Goal: Task Accomplishment & Management: Complete application form

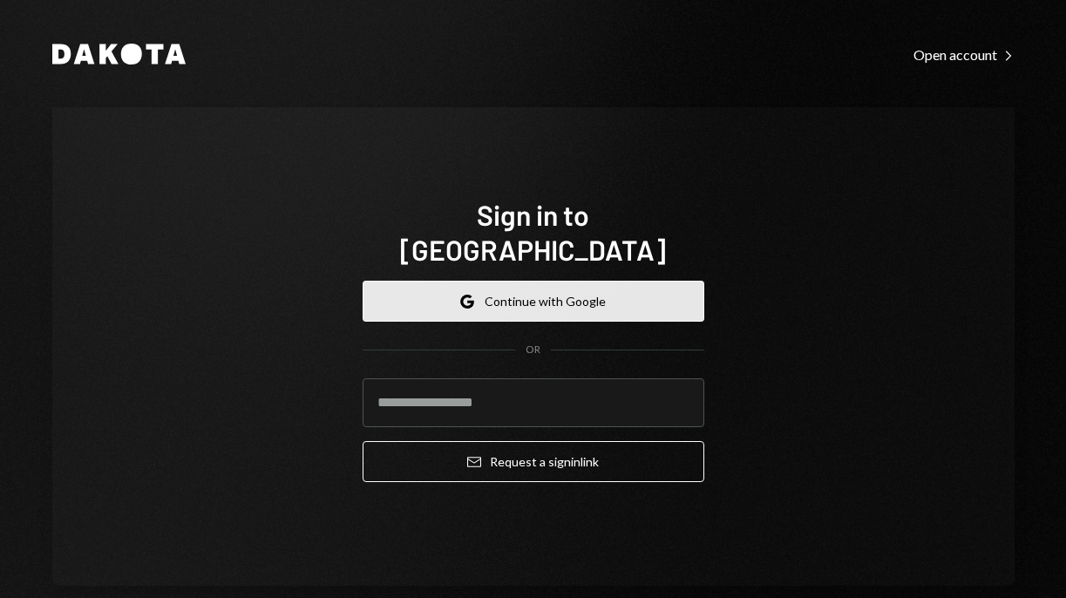
click at [540, 281] on button "Google Continue with Google" at bounding box center [534, 301] width 342 height 41
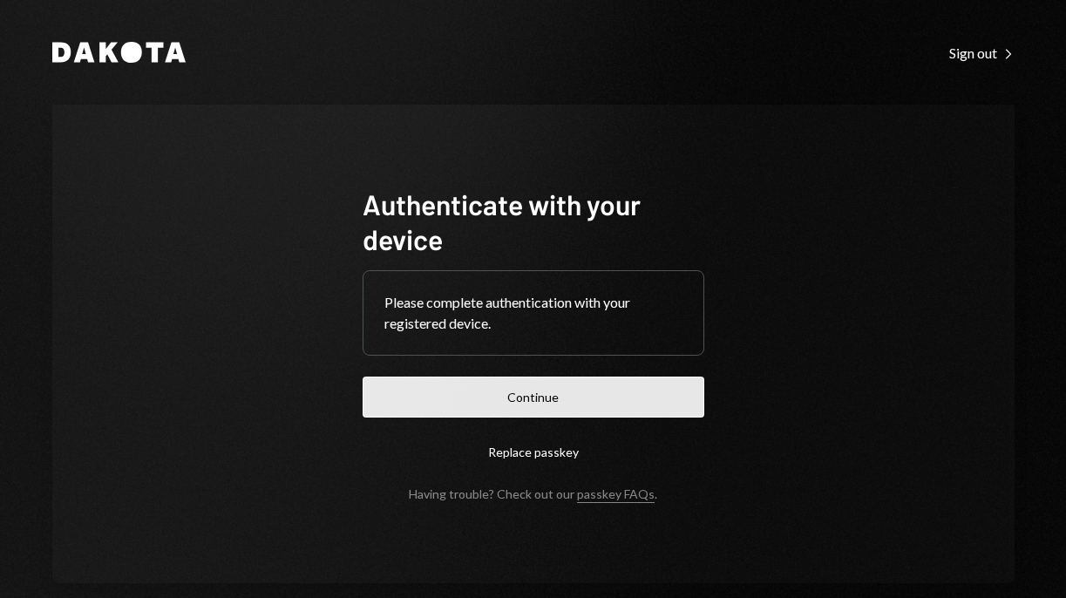
click at [558, 398] on button "Continue" at bounding box center [534, 396] width 342 height 41
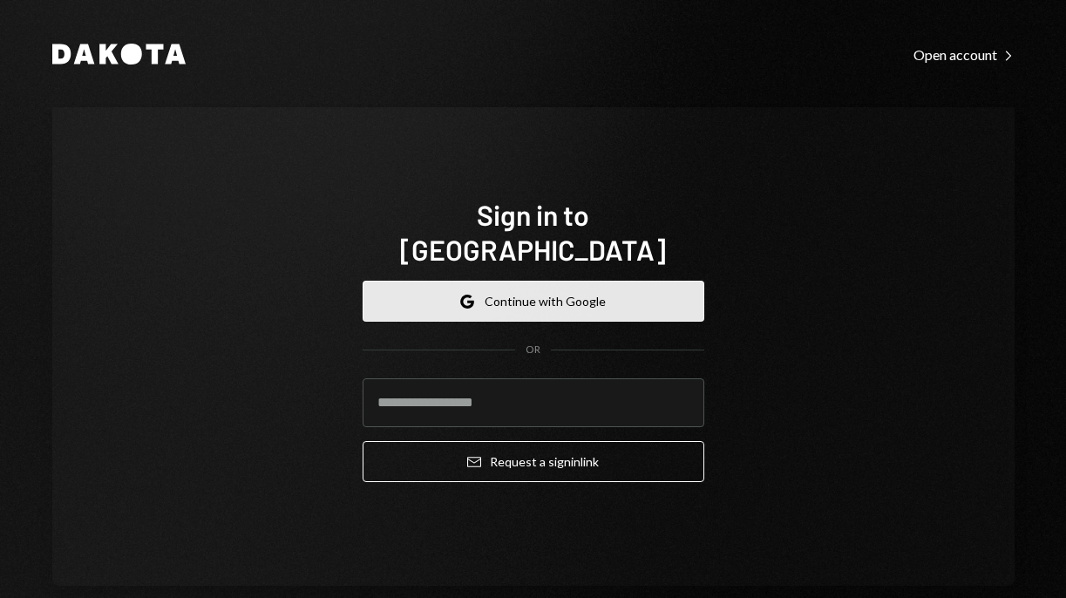
click at [539, 281] on button "Google Continue with Google" at bounding box center [534, 301] width 342 height 41
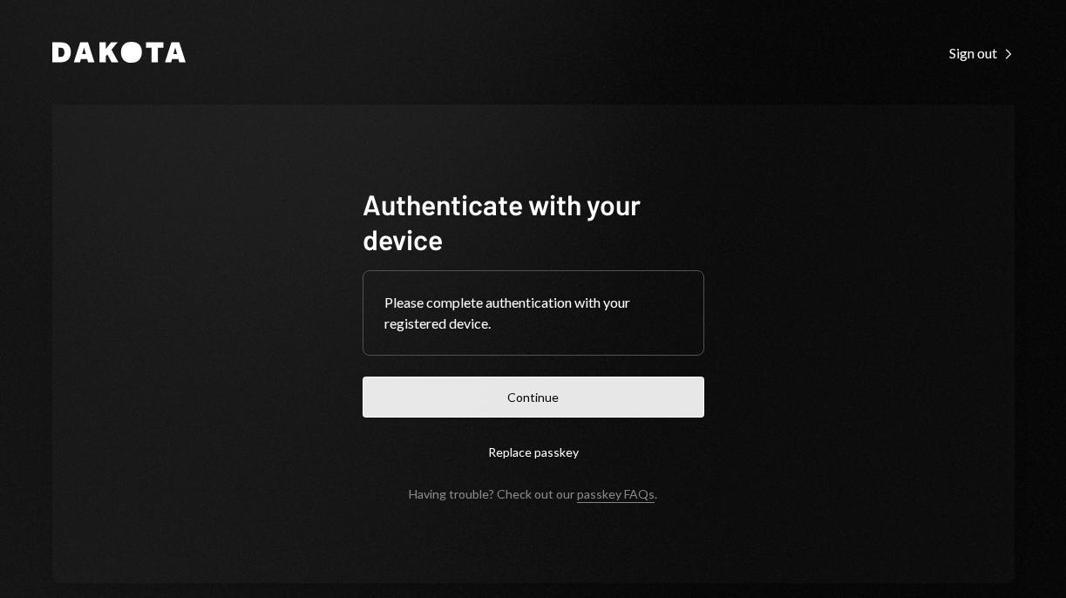
click at [546, 386] on button "Continue" at bounding box center [534, 396] width 342 height 41
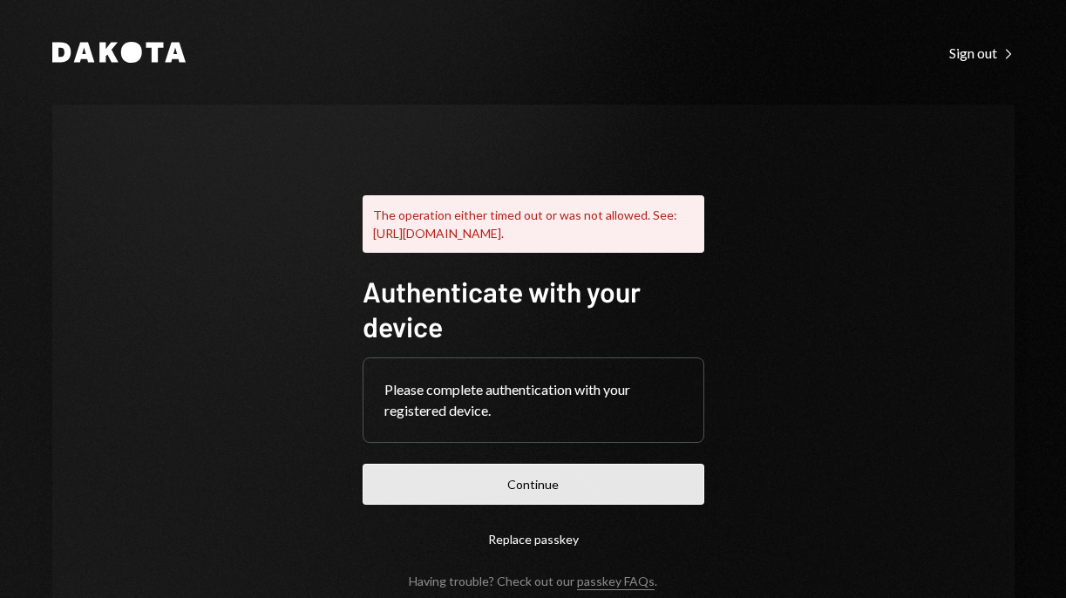
click at [539, 499] on button "Continue" at bounding box center [534, 484] width 342 height 41
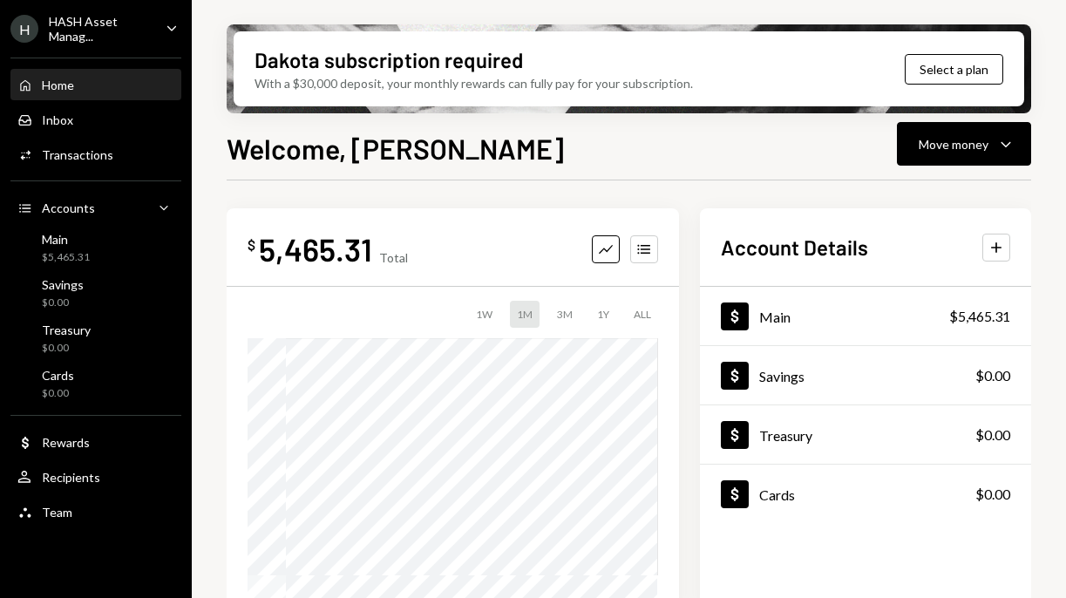
click at [566, 315] on div "3M" at bounding box center [565, 314] width 30 height 27
click at [605, 314] on div "1Y" at bounding box center [603, 314] width 26 height 27
click at [640, 309] on div "ALL" at bounding box center [642, 314] width 31 height 27
click at [526, 316] on div "1M" at bounding box center [525, 314] width 30 height 27
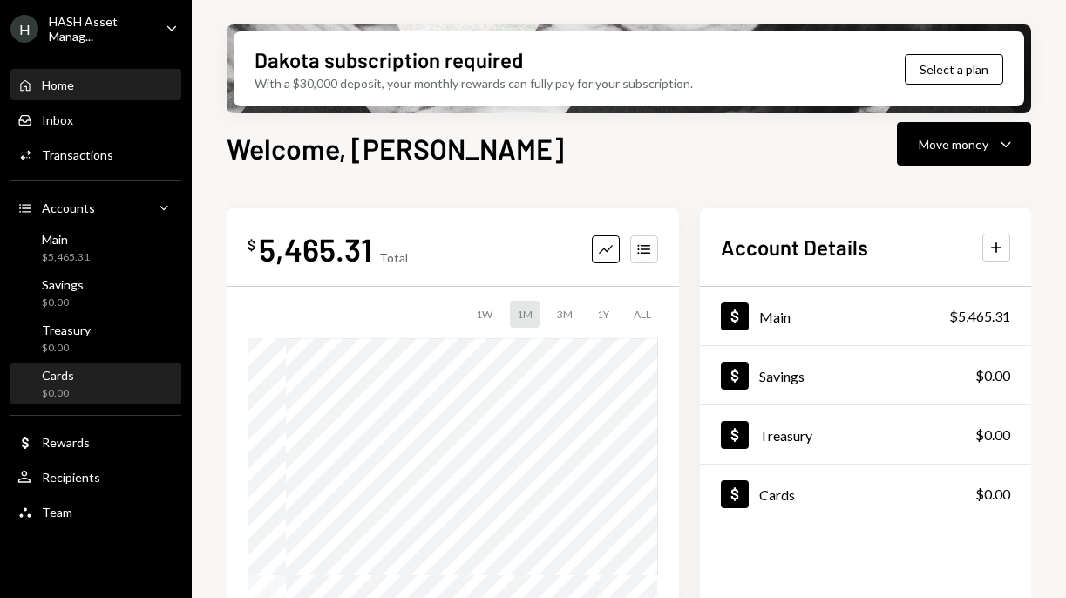
click at [124, 385] on div "Cards $0.00" at bounding box center [95, 384] width 157 height 33
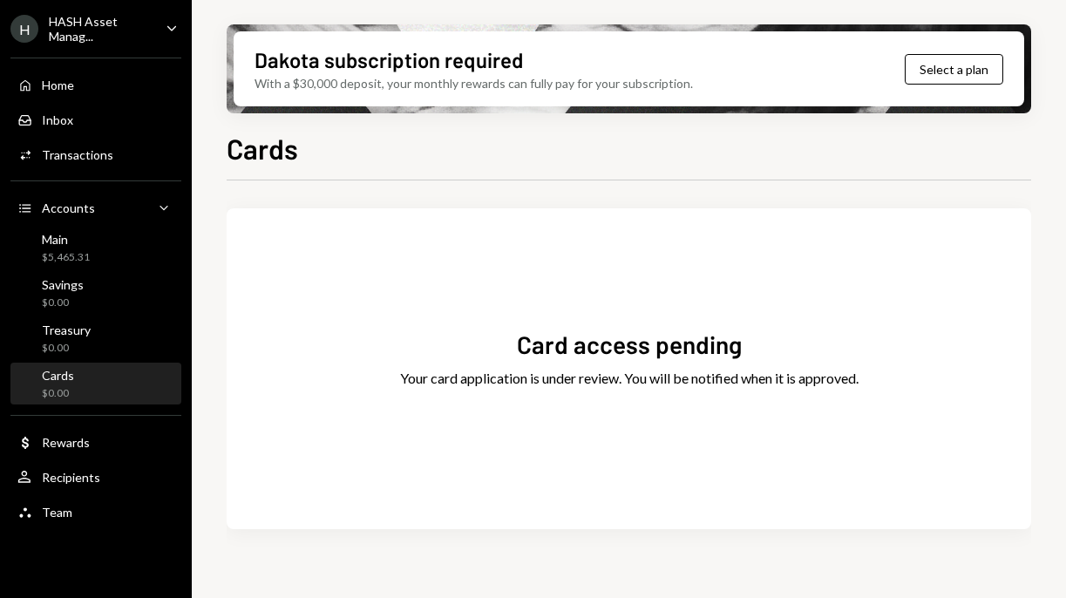
click at [137, 32] on div "HASH Asset Manag..." at bounding box center [100, 29] width 103 height 30
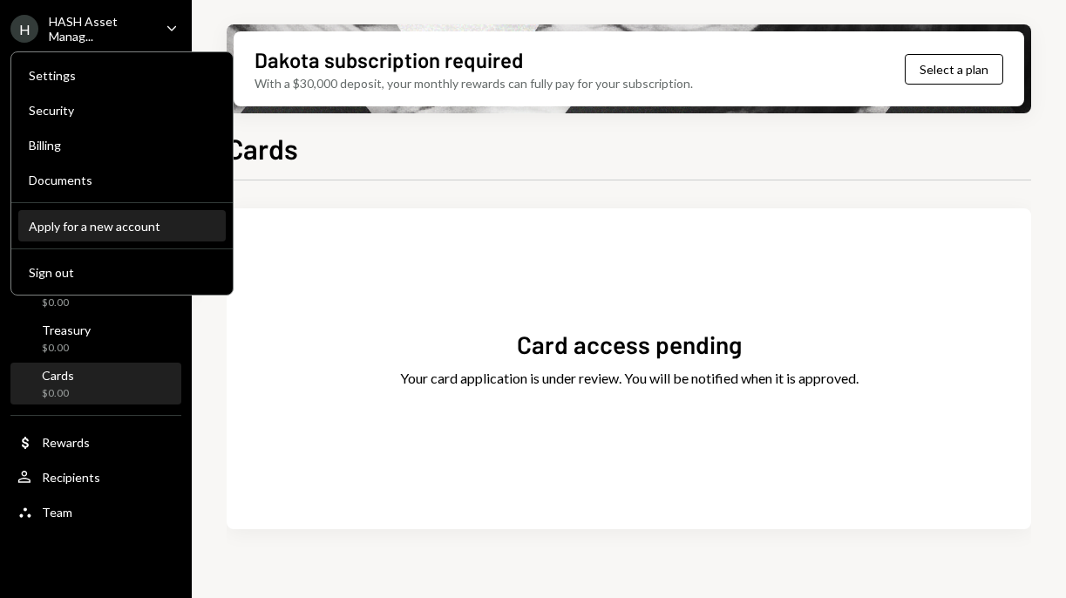
click at [122, 229] on div "Apply for a new account" at bounding box center [122, 226] width 186 height 15
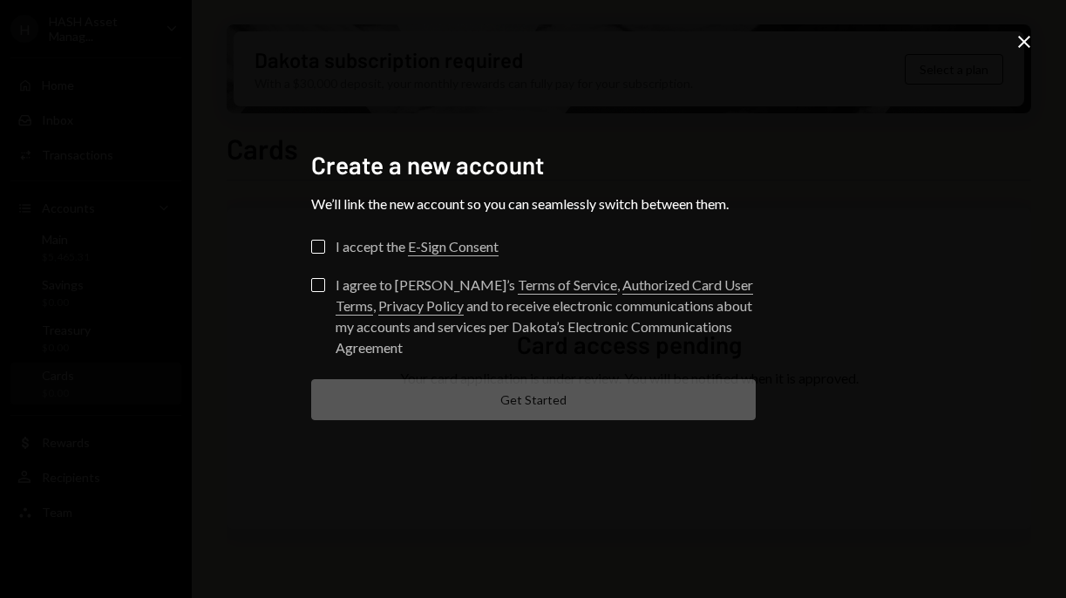
click at [321, 251] on button "I accept the E-Sign Consent" at bounding box center [318, 247] width 14 height 14
click at [320, 289] on button "I agree to Dakota’s Terms of Service , Authorized Card User Terms , Privacy Pol…" at bounding box center [318, 285] width 14 height 14
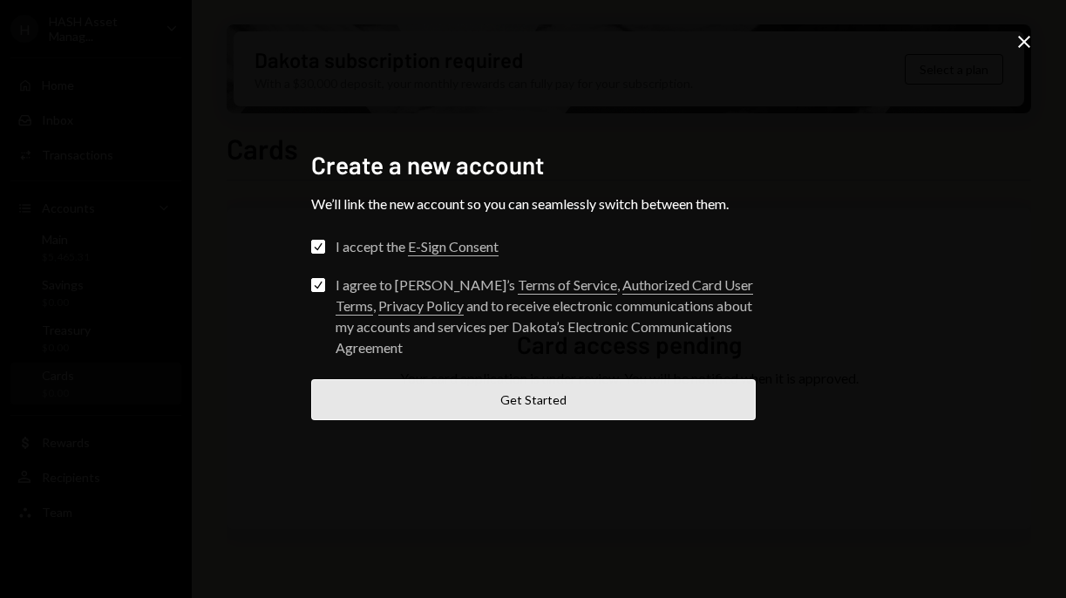
click at [417, 397] on button "Get Started" at bounding box center [533, 399] width 444 height 41
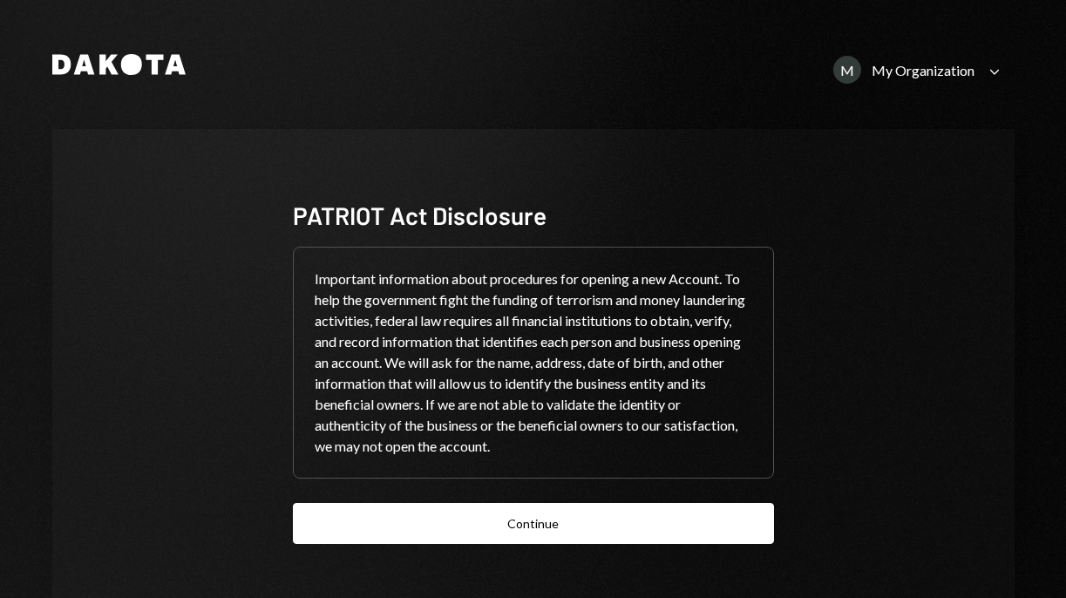
click at [988, 70] on icon "Caret Down" at bounding box center [994, 71] width 19 height 19
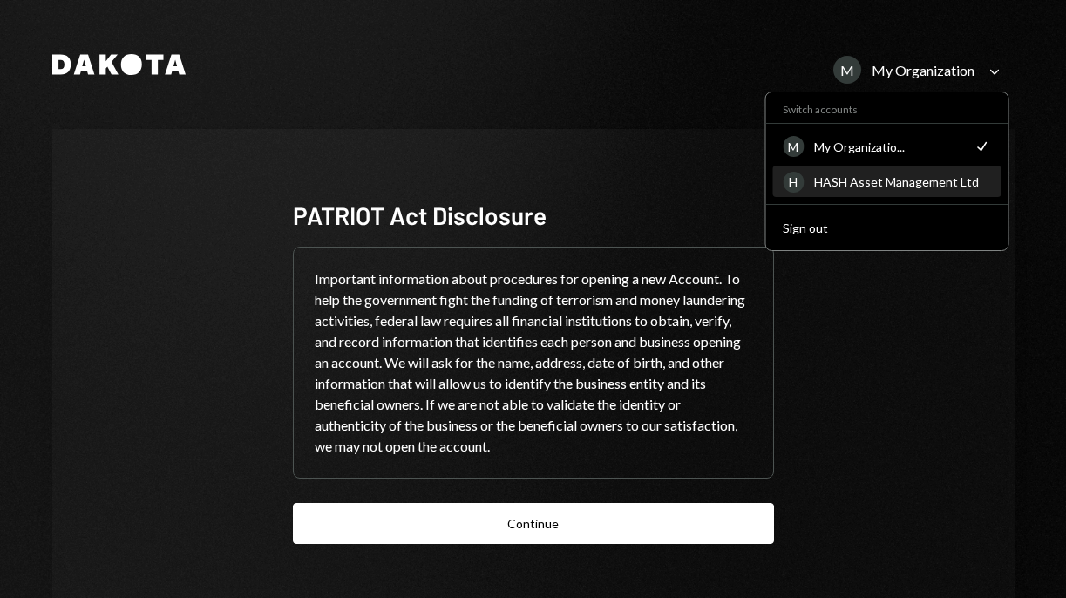
click at [851, 175] on div "HASH Asset Management Ltd" at bounding box center [902, 181] width 176 height 15
